Goal: Task Accomplishment & Management: Complete application form

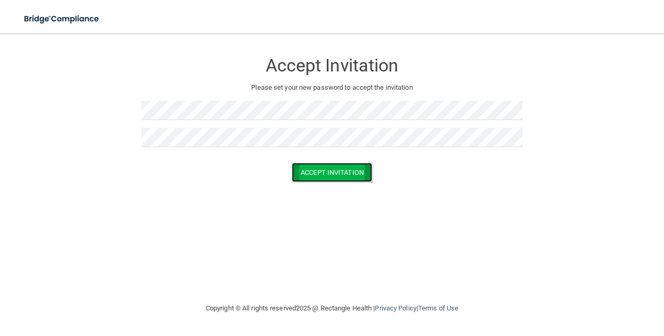
click at [365, 171] on button "Accept Invitation" at bounding box center [332, 172] width 80 height 19
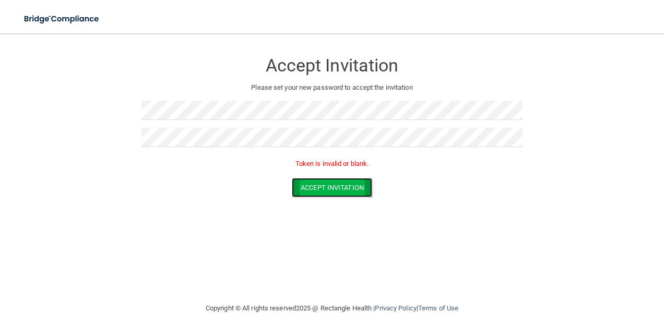
click at [340, 181] on button "Accept Invitation" at bounding box center [332, 187] width 80 height 19
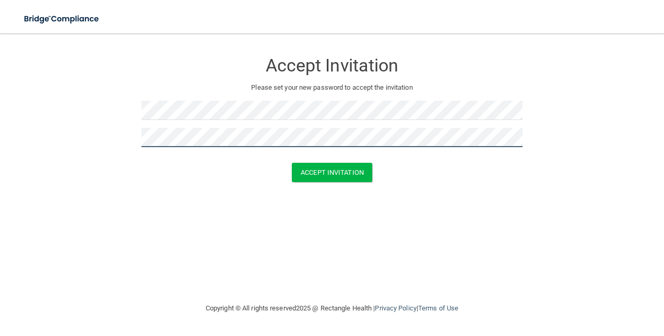
click at [292, 163] on button "Accept Invitation" at bounding box center [332, 172] width 80 height 19
